Goal: Check status

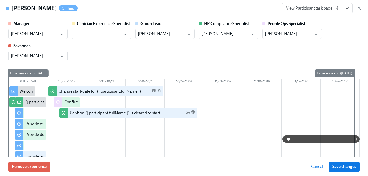
click at [360, 6] on icon "button" at bounding box center [359, 8] width 5 height 5
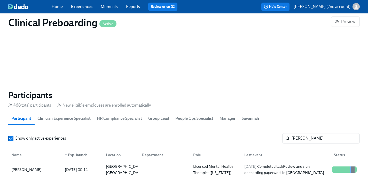
scroll to position [495, 0]
click at [82, 3] on div "Home Experiences Moments Reports Review us on G2" at bounding box center [129, 7] width 154 height 8
click at [82, 9] on link "Experiences" at bounding box center [81, 6] width 21 height 5
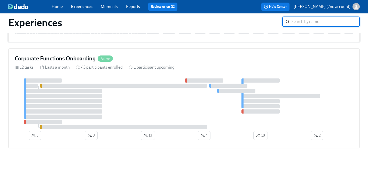
scroll to position [123, 0]
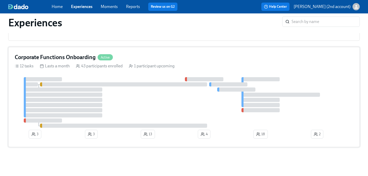
click at [90, 98] on div at bounding box center [63, 100] width 79 height 4
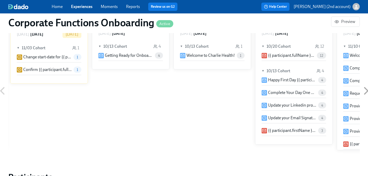
scroll to position [464, 0]
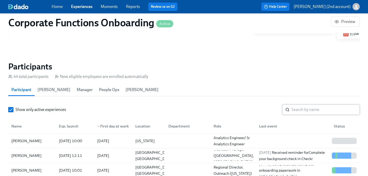
click at [326, 110] on input "search" at bounding box center [326, 110] width 68 height 10
paste input "[PERSON_NAME]"
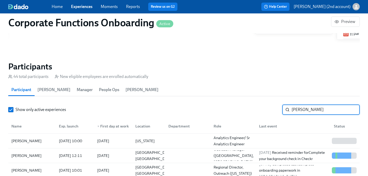
type input "[PERSON_NAME]"
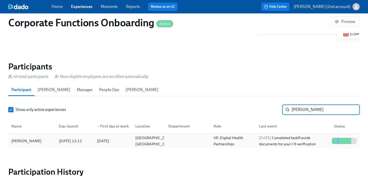
click at [175, 139] on div at bounding box center [186, 141] width 45 height 10
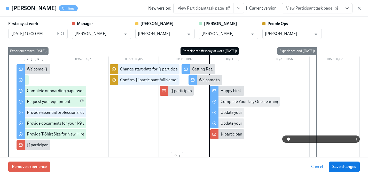
click at [348, 8] on icon "View task page" at bounding box center [346, 8] width 5 height 5
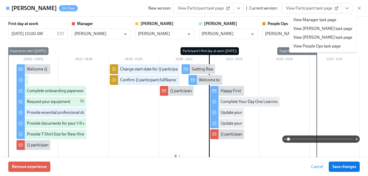
click at [317, 49] on li "View People Ops task page" at bounding box center [322, 46] width 67 height 9
click at [316, 45] on link "View People Ops task page" at bounding box center [316, 46] width 47 height 6
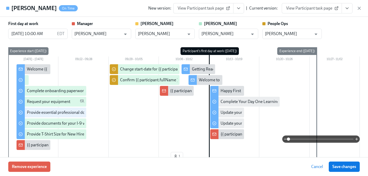
scroll to position [0, 2745]
click at [358, 9] on icon "button" at bounding box center [359, 8] width 5 height 5
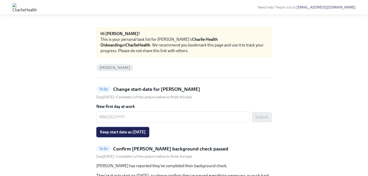
click at [149, 128] on button "Keep start date as [DATE]" at bounding box center [122, 132] width 53 height 10
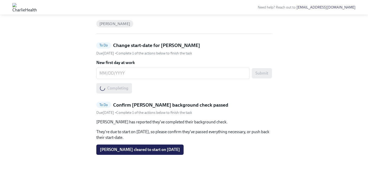
scroll to position [44, 0]
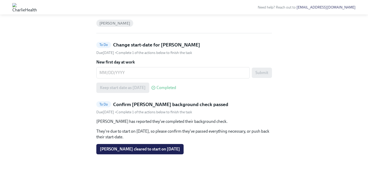
click at [146, 143] on div "[PERSON_NAME] has reported they've completed their background check. They're du…" at bounding box center [184, 137] width 176 height 36
click at [140, 141] on div "[PERSON_NAME] has reported they've completed their background check. They're du…" at bounding box center [184, 137] width 176 height 36
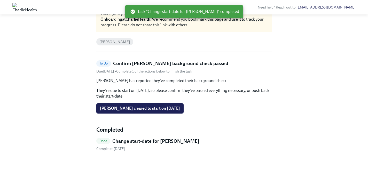
scroll to position [26, 0]
click at [143, 111] on span "[PERSON_NAME] cleared to start on [DATE]" at bounding box center [140, 108] width 80 height 5
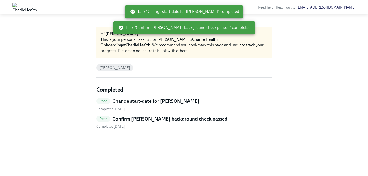
scroll to position [0, 0]
